Goal: Transaction & Acquisition: Book appointment/travel/reservation

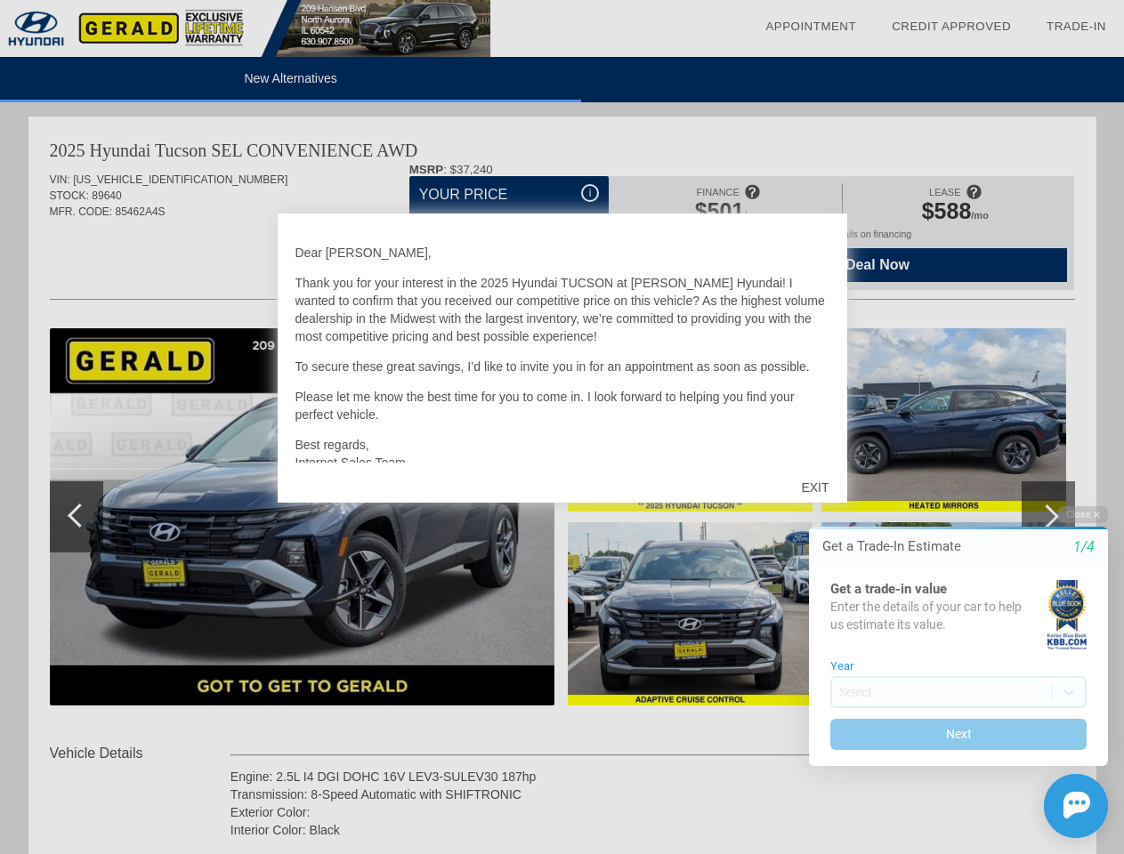
click at [811, 27] on link "Appointment" at bounding box center [810, 26] width 91 height 13
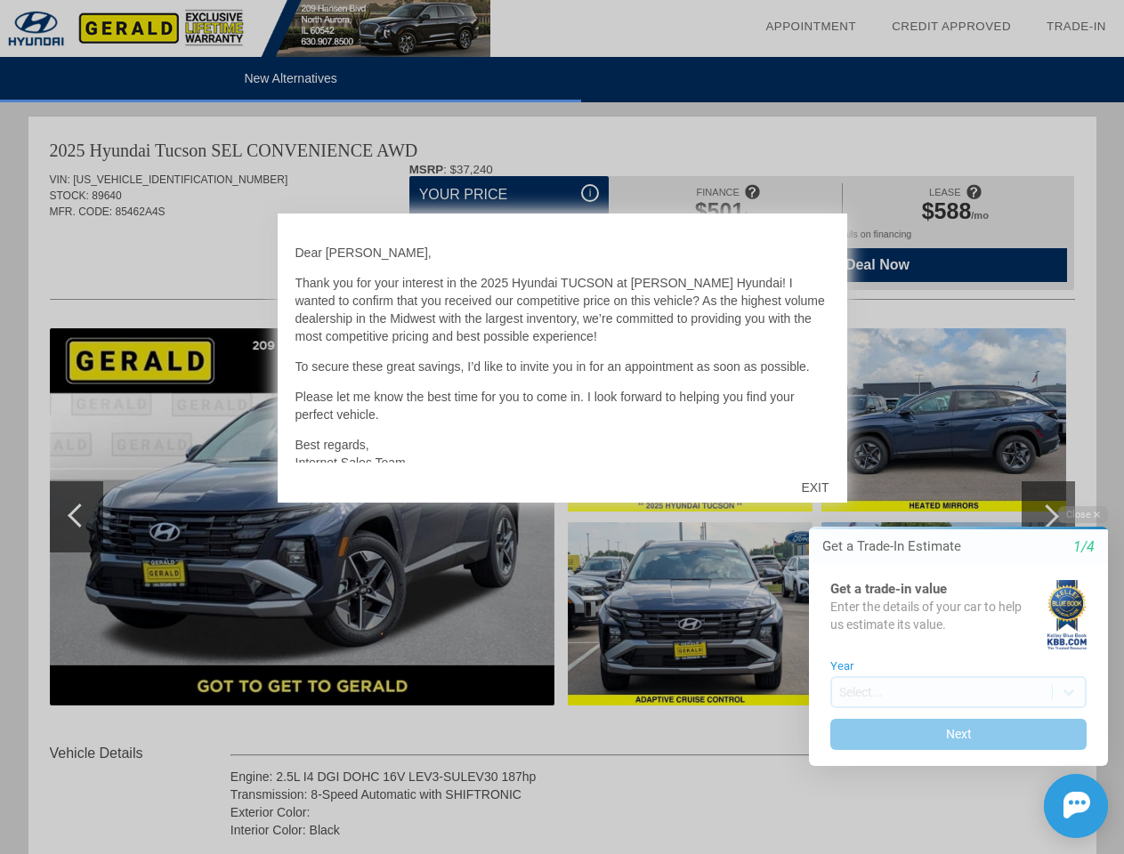
click at [814, 488] on div "EXIT" at bounding box center [814, 487] width 63 height 53
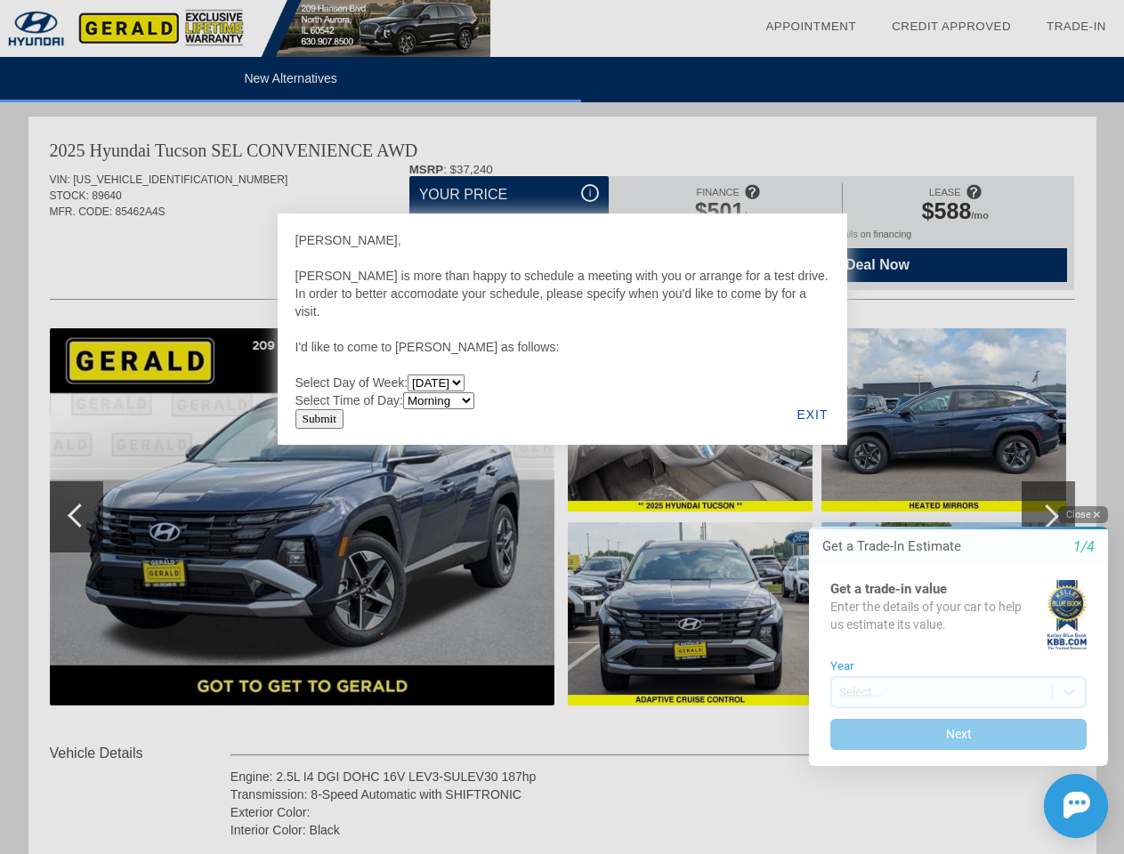
click at [1083, 514] on button "Close" at bounding box center [1083, 514] width 50 height 17
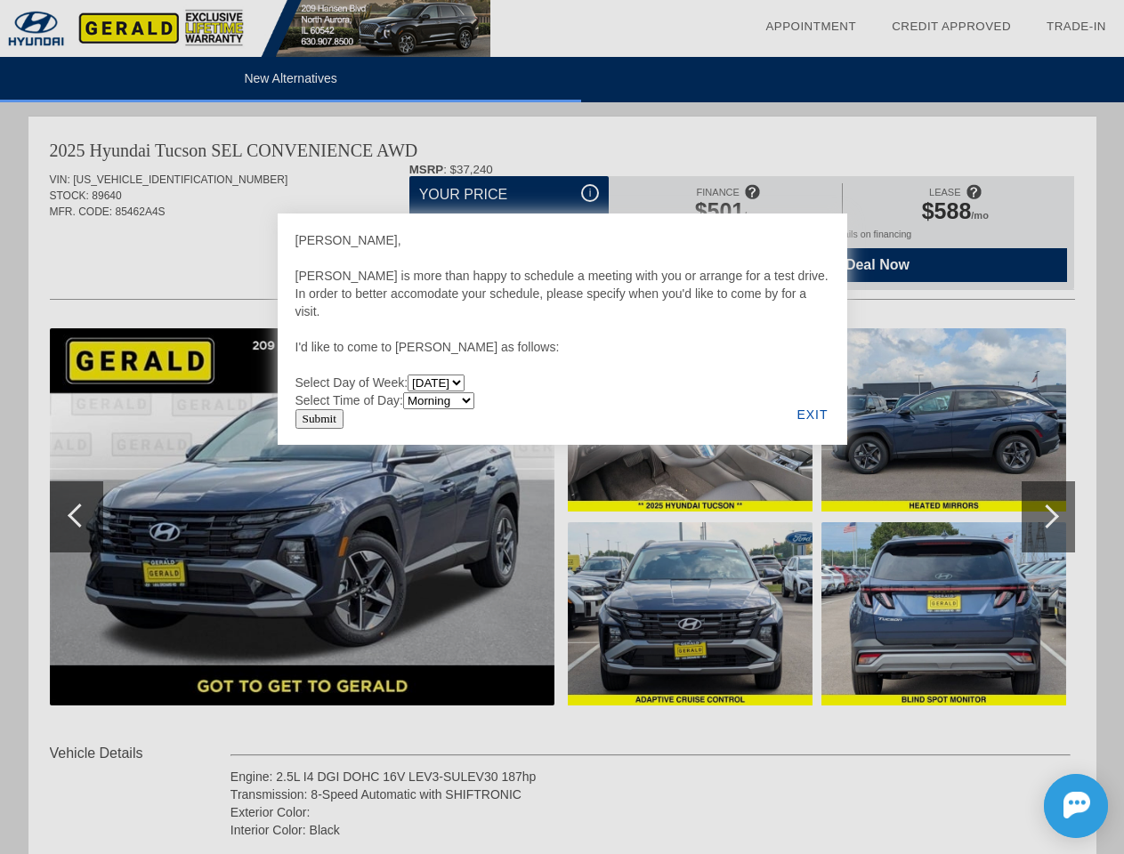
click at [772, 490] on html "Welcome! Get a Trade-In Estimate 1/4 Get a trade-in value Enter the details of …" at bounding box center [948, 490] width 352 height 0
click at [1076, 819] on img at bounding box center [1077, 805] width 27 height 27
